Goal: Book appointment/travel/reservation

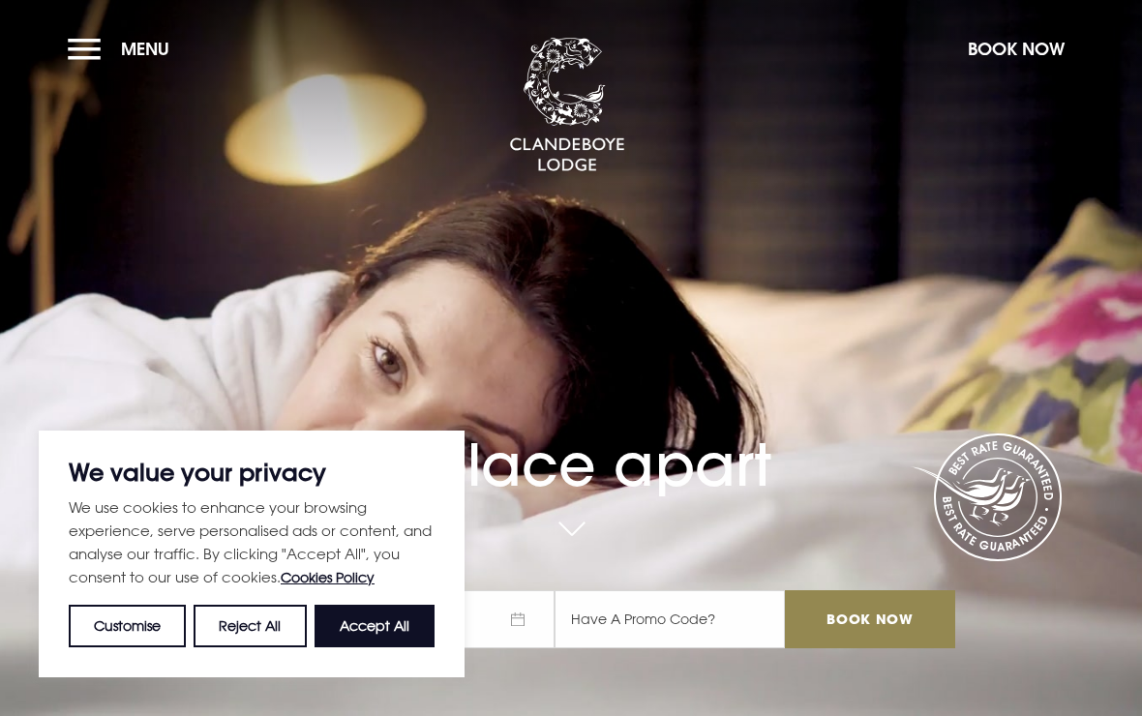
click at [84, 61] on button "Menu" at bounding box center [123, 49] width 111 height 42
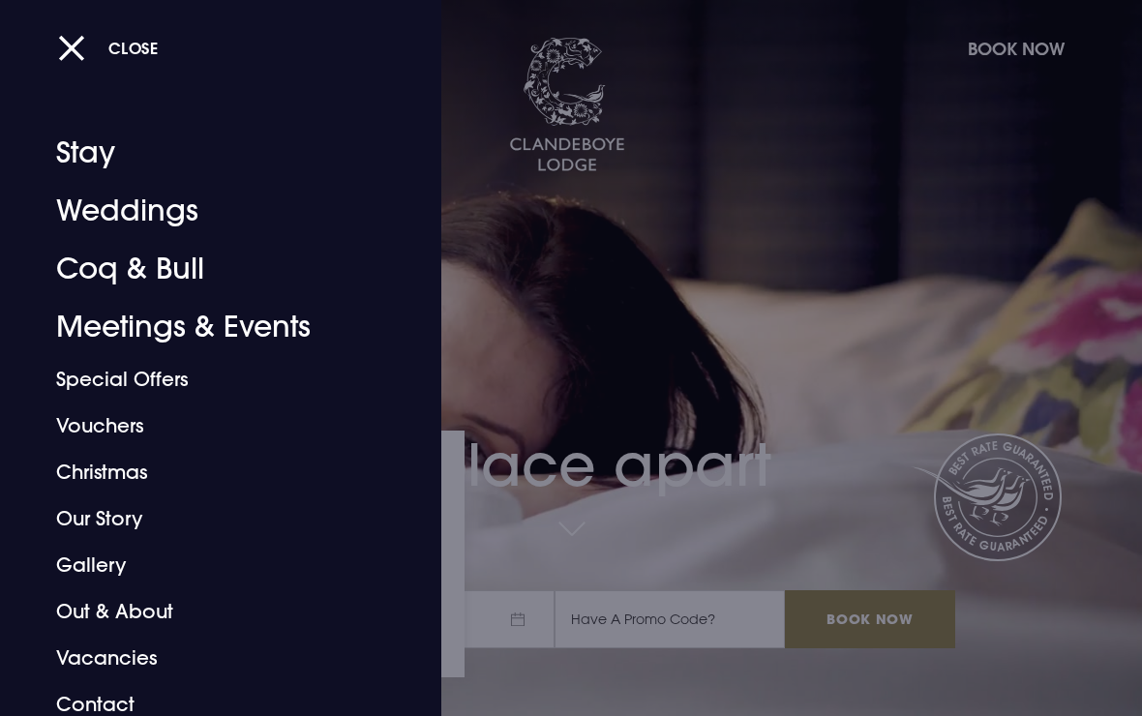
click at [126, 268] on link "Coq & Bull" at bounding box center [207, 269] width 303 height 58
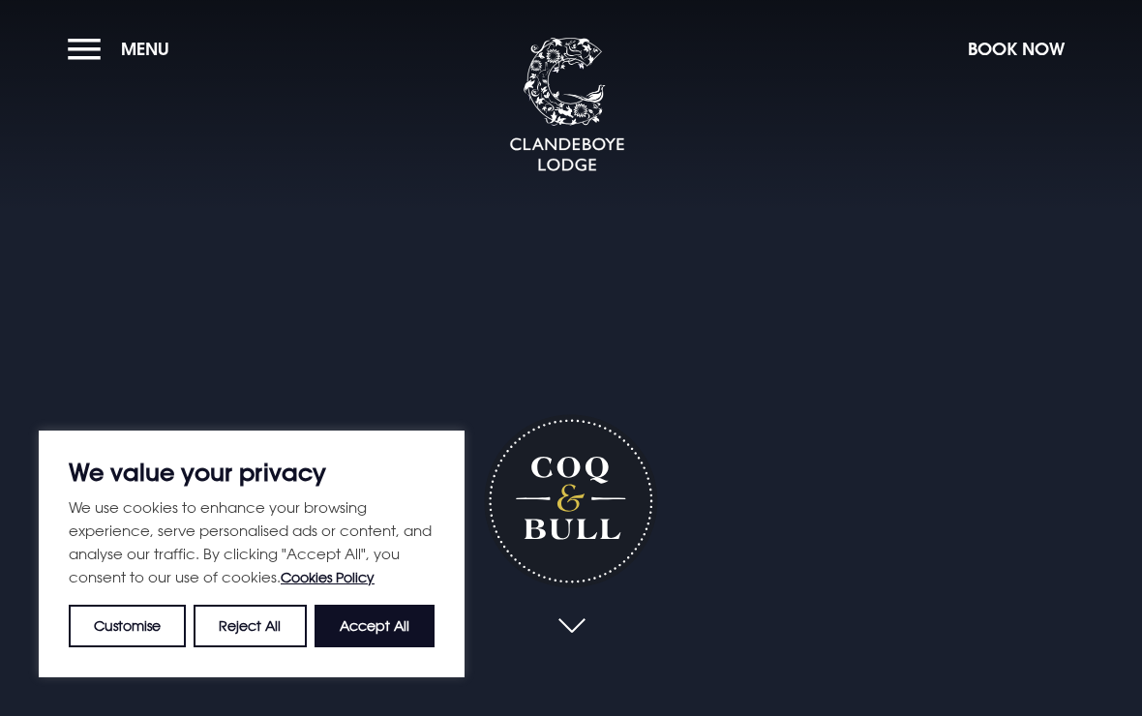
click at [371, 614] on button "Accept All" at bounding box center [375, 626] width 120 height 43
checkbox input "true"
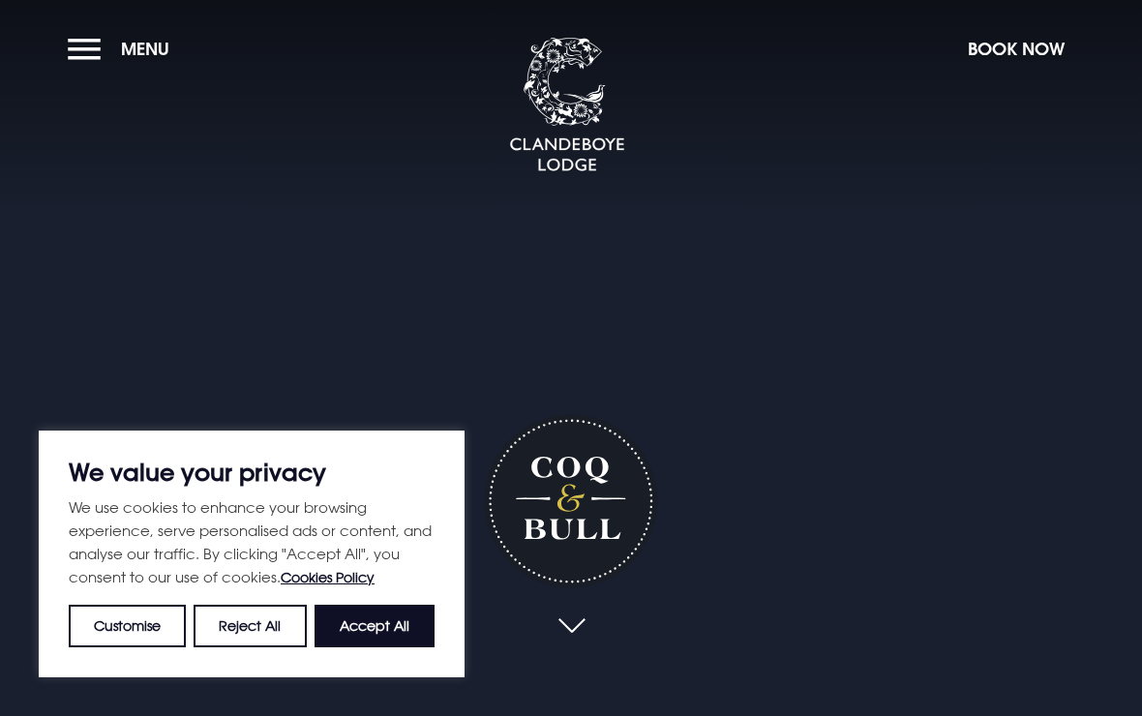
checkbox input "true"
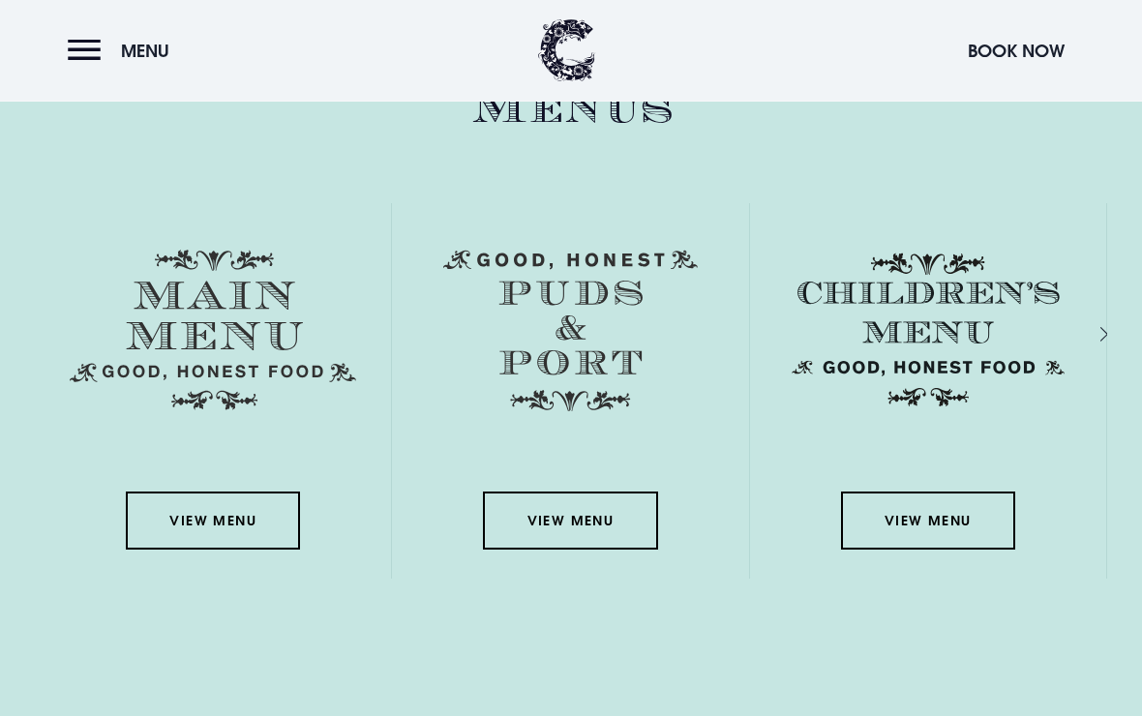
scroll to position [2767, 0]
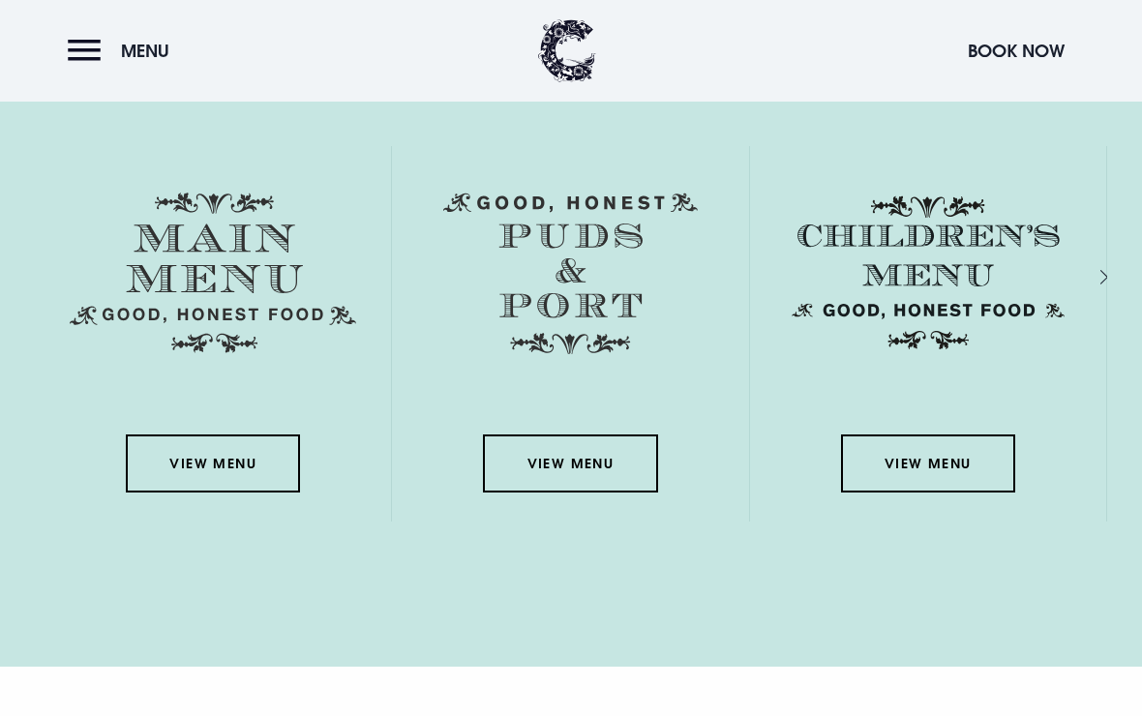
click at [204, 489] on link "View Menu" at bounding box center [213, 464] width 174 height 58
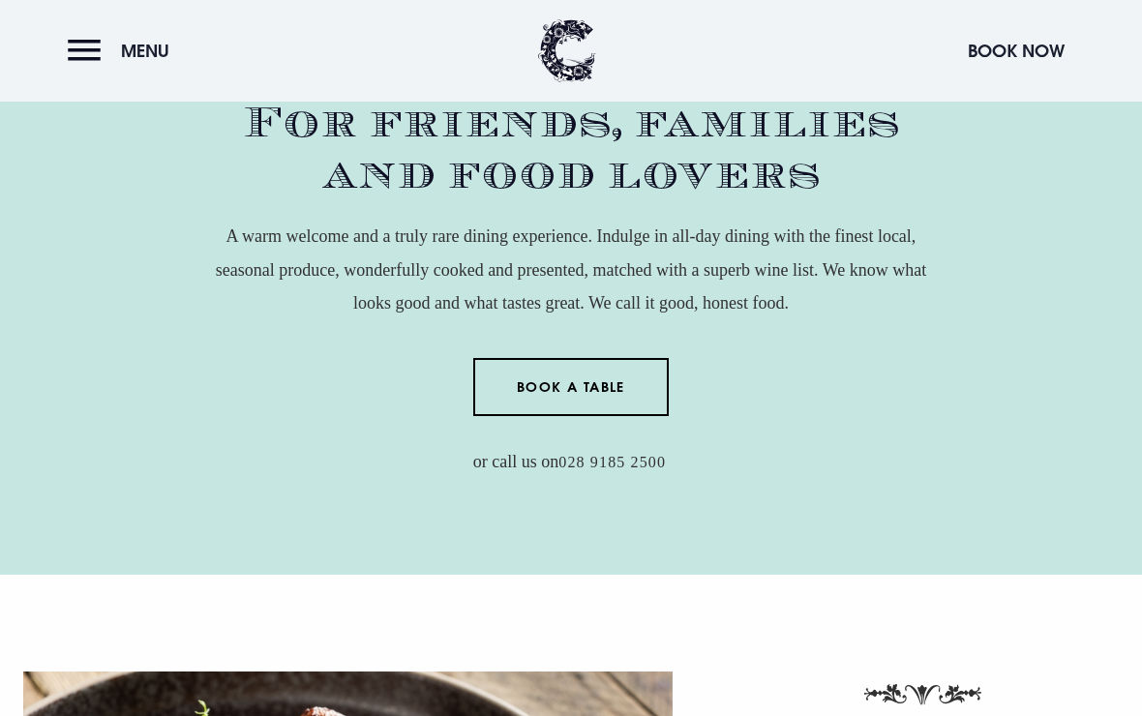
scroll to position [719, 0]
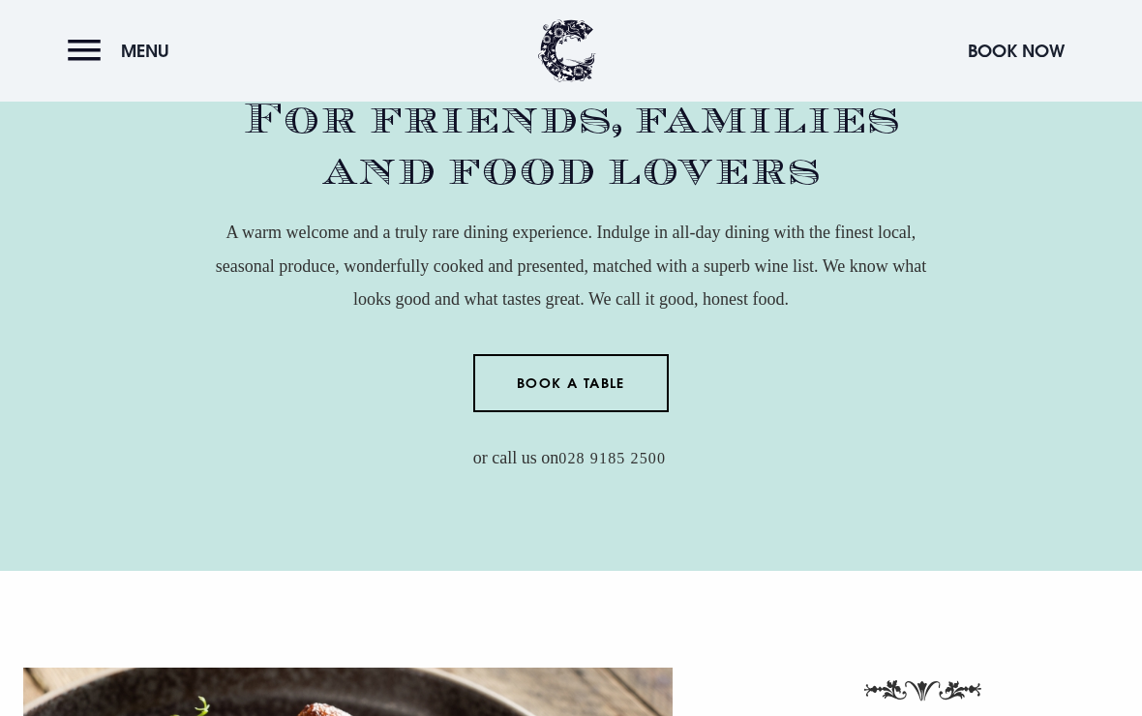
click at [552, 402] on link "Book a Table" at bounding box center [571, 383] width 197 height 58
